Goal: Transaction & Acquisition: Purchase product/service

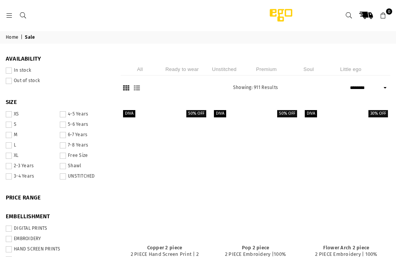
select select "******"
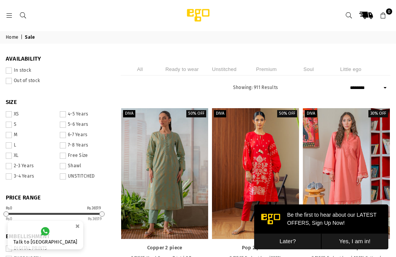
click at [7, 134] on span at bounding box center [9, 135] width 6 height 6
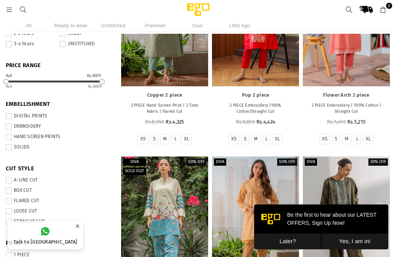
scroll to position [96, 0]
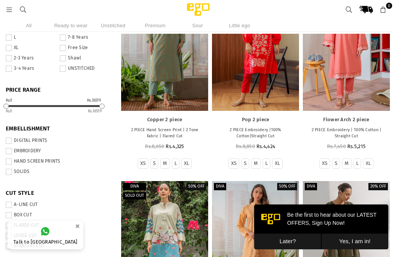
click at [291, 241] on button "Later?" at bounding box center [287, 241] width 67 height 16
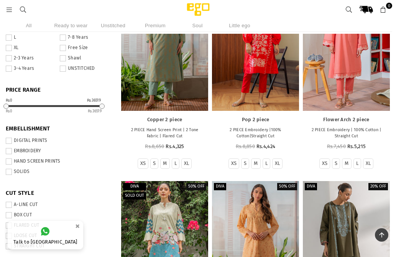
click at [8, 141] on span at bounding box center [9, 141] width 6 height 6
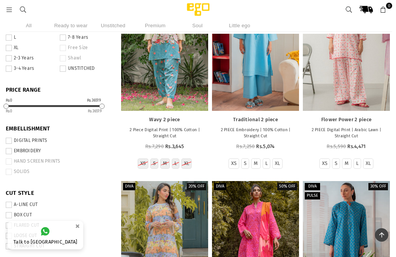
click at [8, 152] on span at bounding box center [9, 151] width 6 height 6
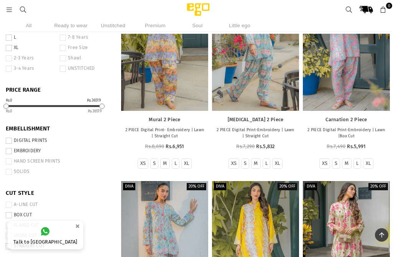
click at [6, 162] on span at bounding box center [9, 161] width 6 height 6
click at [11, 161] on span at bounding box center [9, 161] width 6 height 6
click at [10, 172] on span at bounding box center [9, 172] width 6 height 6
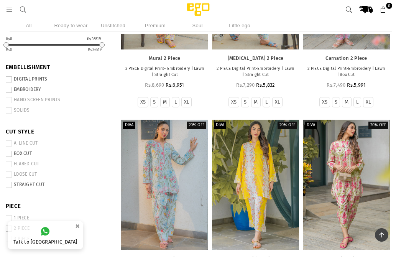
scroll to position [142, 0]
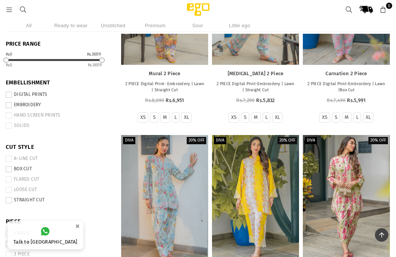
click at [9, 94] on span at bounding box center [9, 95] width 6 height 6
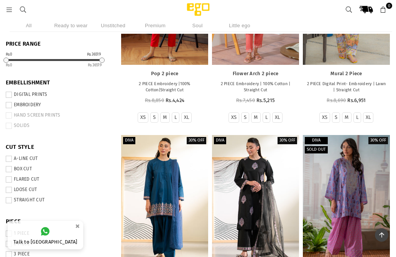
click at [9, 115] on span at bounding box center [9, 115] width 6 height 6
click at [10, 115] on span at bounding box center [9, 115] width 6 height 6
click at [8, 106] on span at bounding box center [9, 105] width 6 height 6
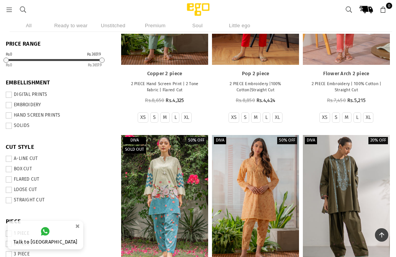
click at [8, 116] on span at bounding box center [9, 115] width 6 height 6
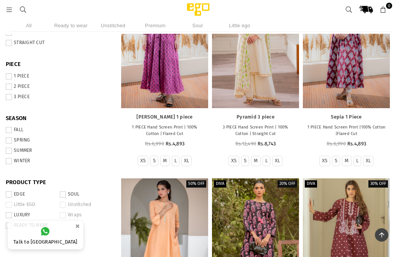
scroll to position [284, 0]
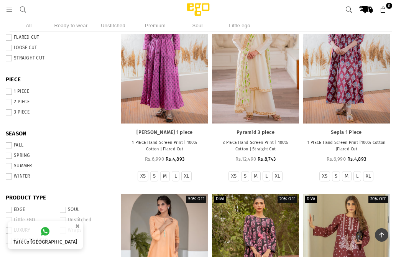
click at [10, 113] on span at bounding box center [9, 112] width 6 height 6
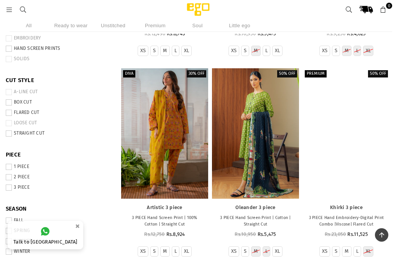
scroll to position [207, 0]
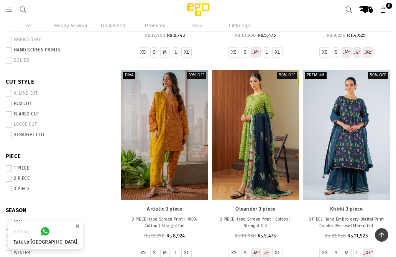
click at [9, 115] on span at bounding box center [9, 114] width 6 height 6
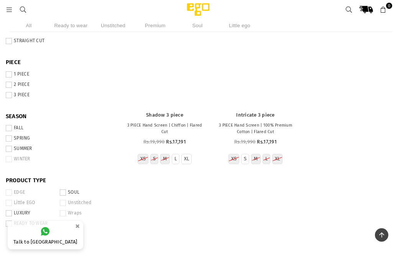
scroll to position [314, 0]
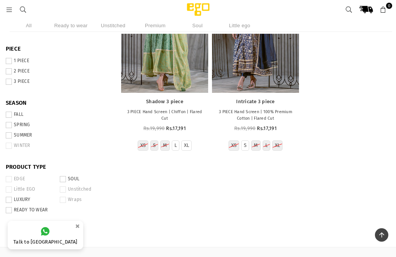
click at [11, 113] on span at bounding box center [9, 114] width 6 height 6
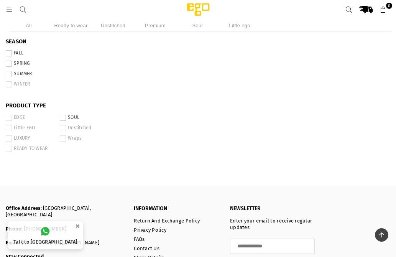
scroll to position [360, 0]
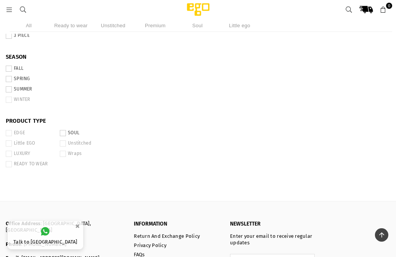
click at [9, 162] on span at bounding box center [9, 164] width 6 height 6
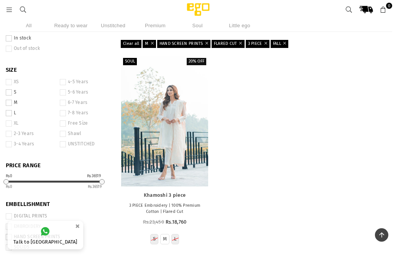
scroll to position [0, 0]
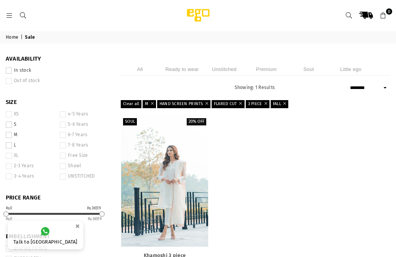
click at [185, 71] on li "Ready to wear" at bounding box center [182, 69] width 38 height 13
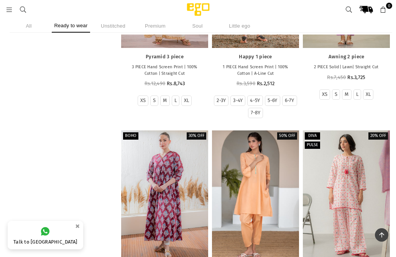
scroll to position [1000, 0]
